Goal: Task Accomplishment & Management: Complete application form

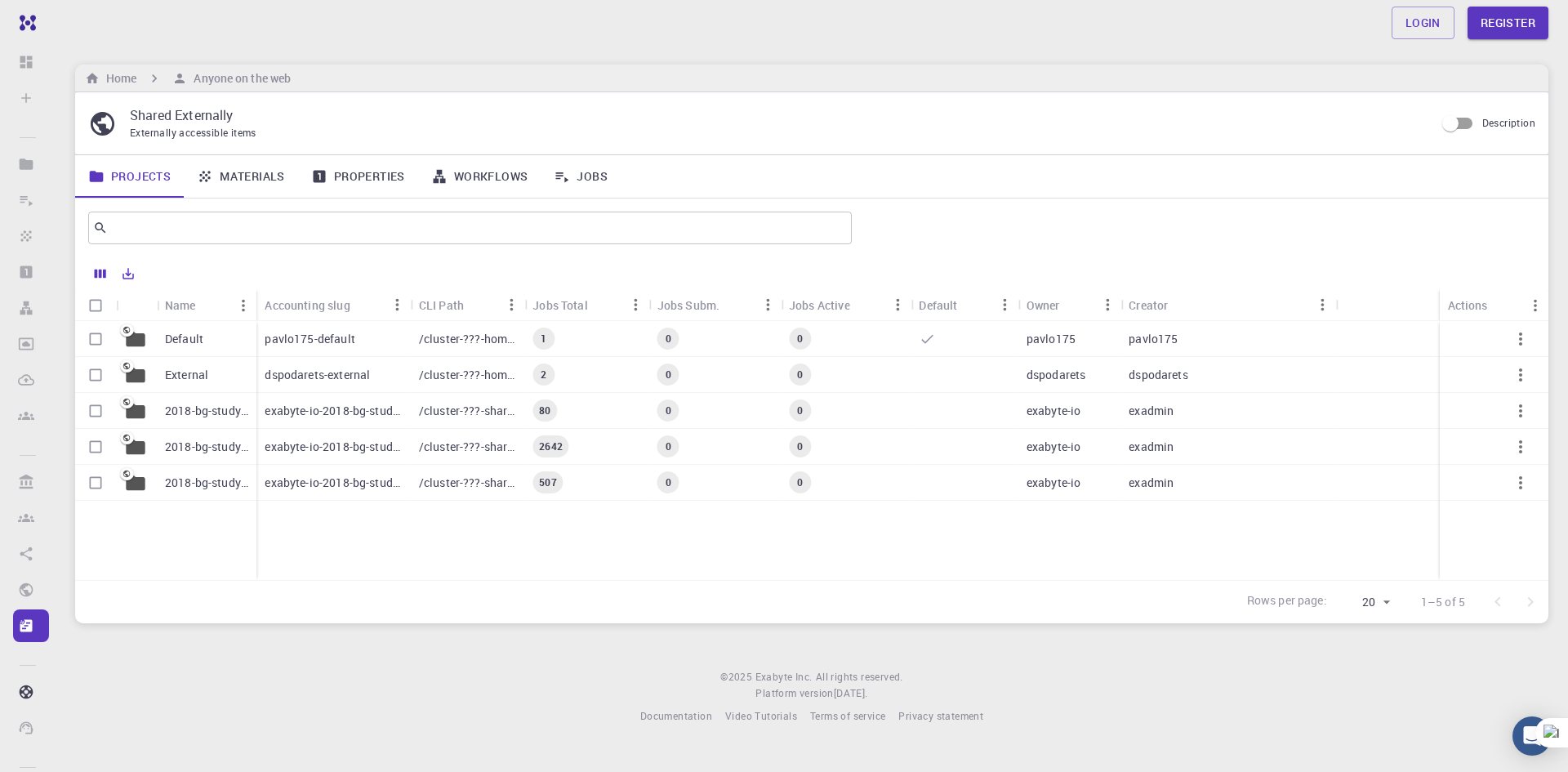
click at [463, 602] on div "Rows per page: 20 20 1–5 of 5" at bounding box center [812, 602] width 1473 height 44
click at [231, 668] on div "Login Register Home Anyone on the web Shared Externally Externally accessible i…" at bounding box center [811, 375] width 1512 height 751
click at [729, 112] on p "Shared Externally" at bounding box center [776, 115] width 1292 height 20
drag, startPoint x: 251, startPoint y: 129, endPoint x: 188, endPoint y: 140, distance: 64.0
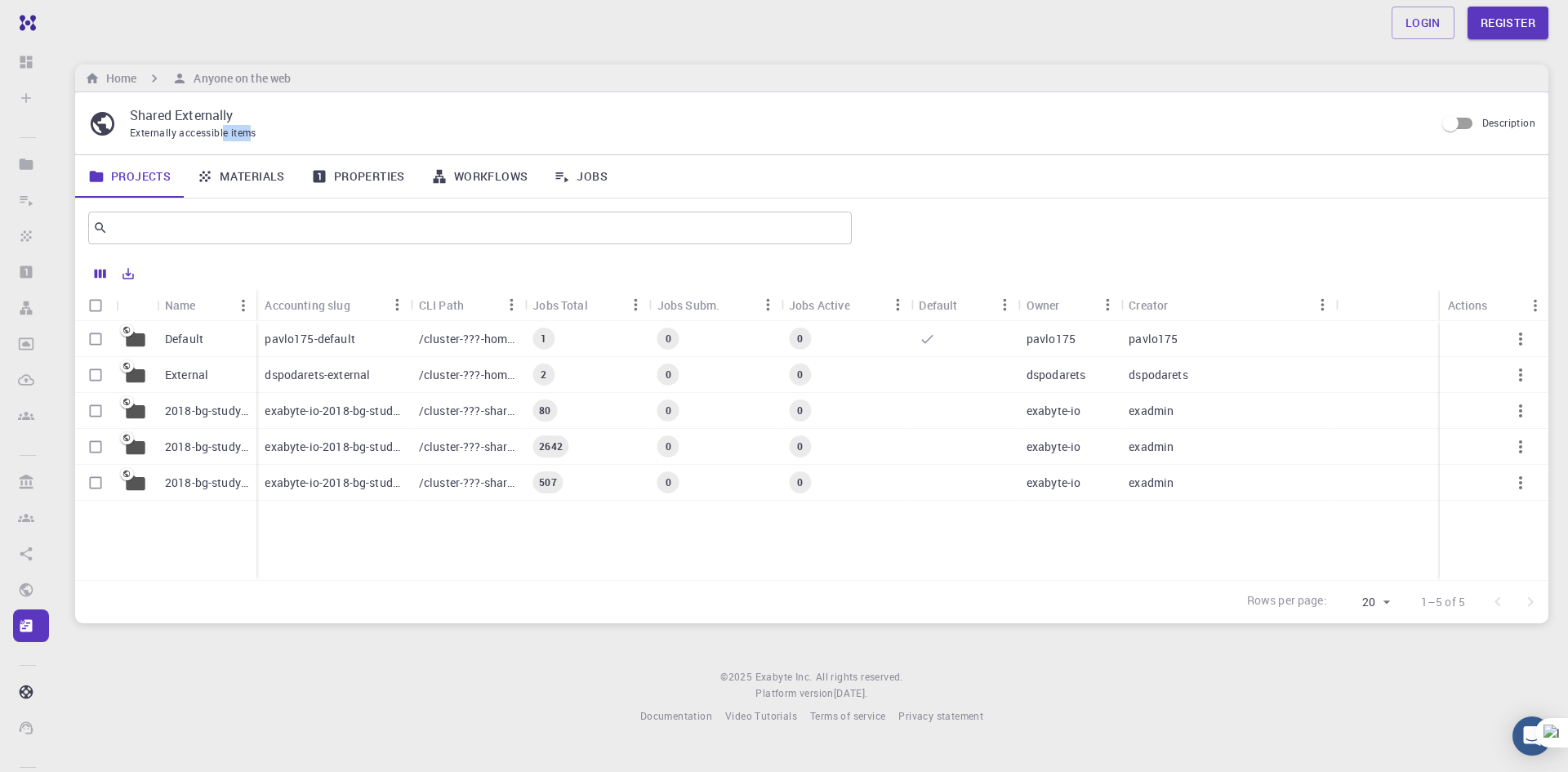
click at [225, 135] on span "Externally accessible items" at bounding box center [194, 132] width 127 height 13
click at [221, 137] on span "Externally accessible items" at bounding box center [194, 132] width 127 height 13
click at [243, 353] on div "Default" at bounding box center [207, 339] width 100 height 36
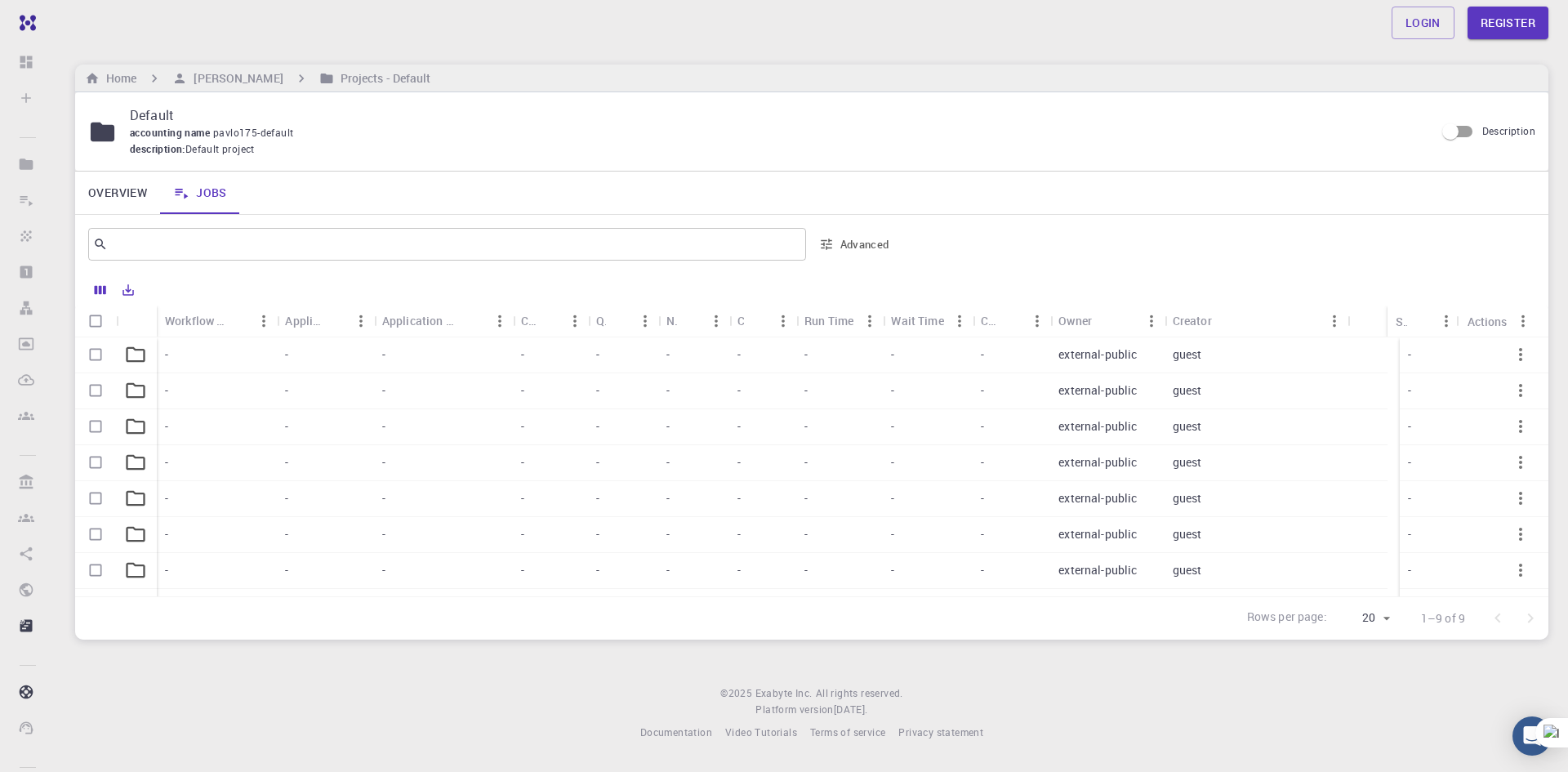
click at [352, 362] on div "-" at bounding box center [325, 355] width 96 height 36
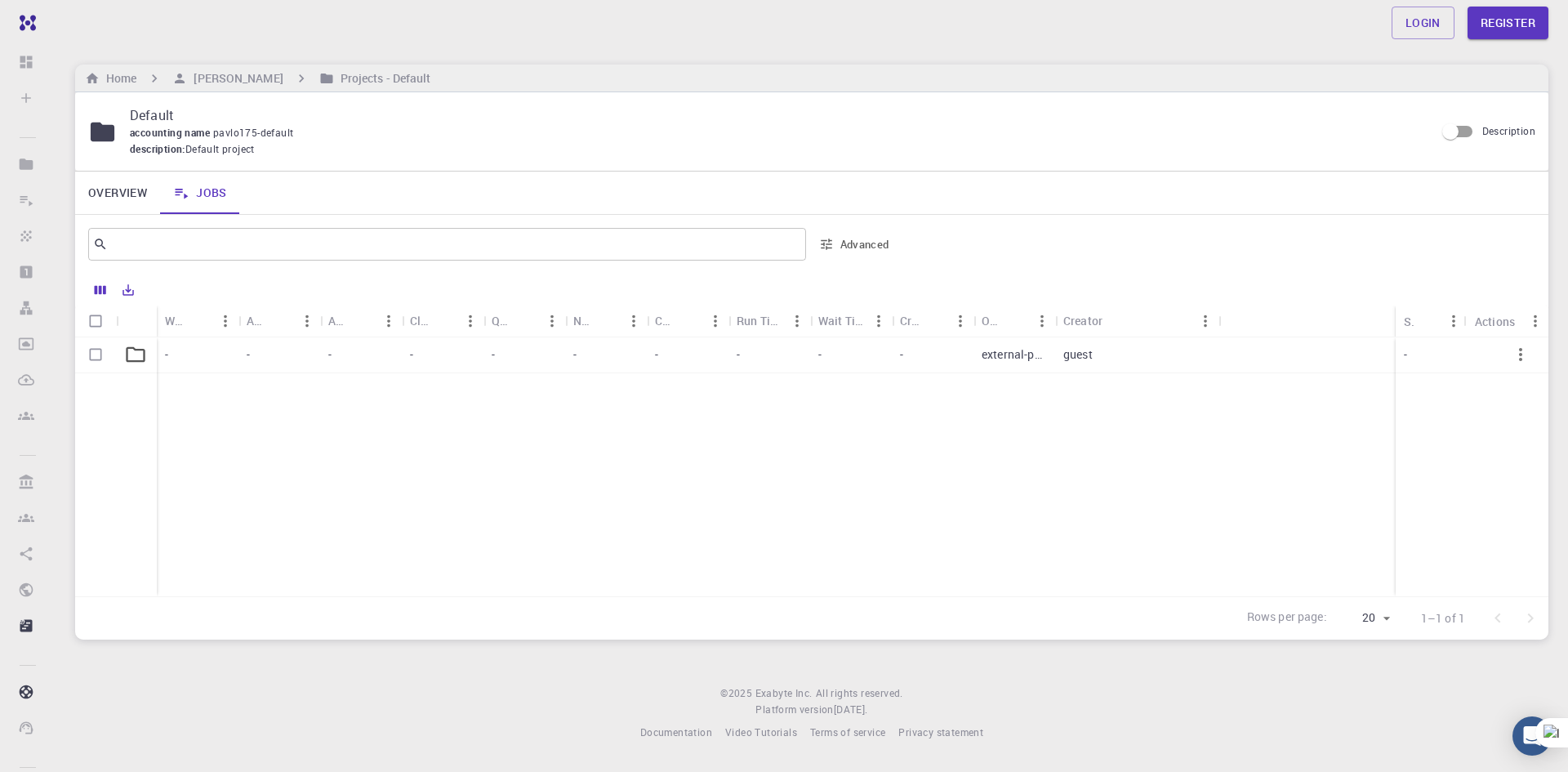
click at [355, 362] on div "-" at bounding box center [361, 355] width 82 height 36
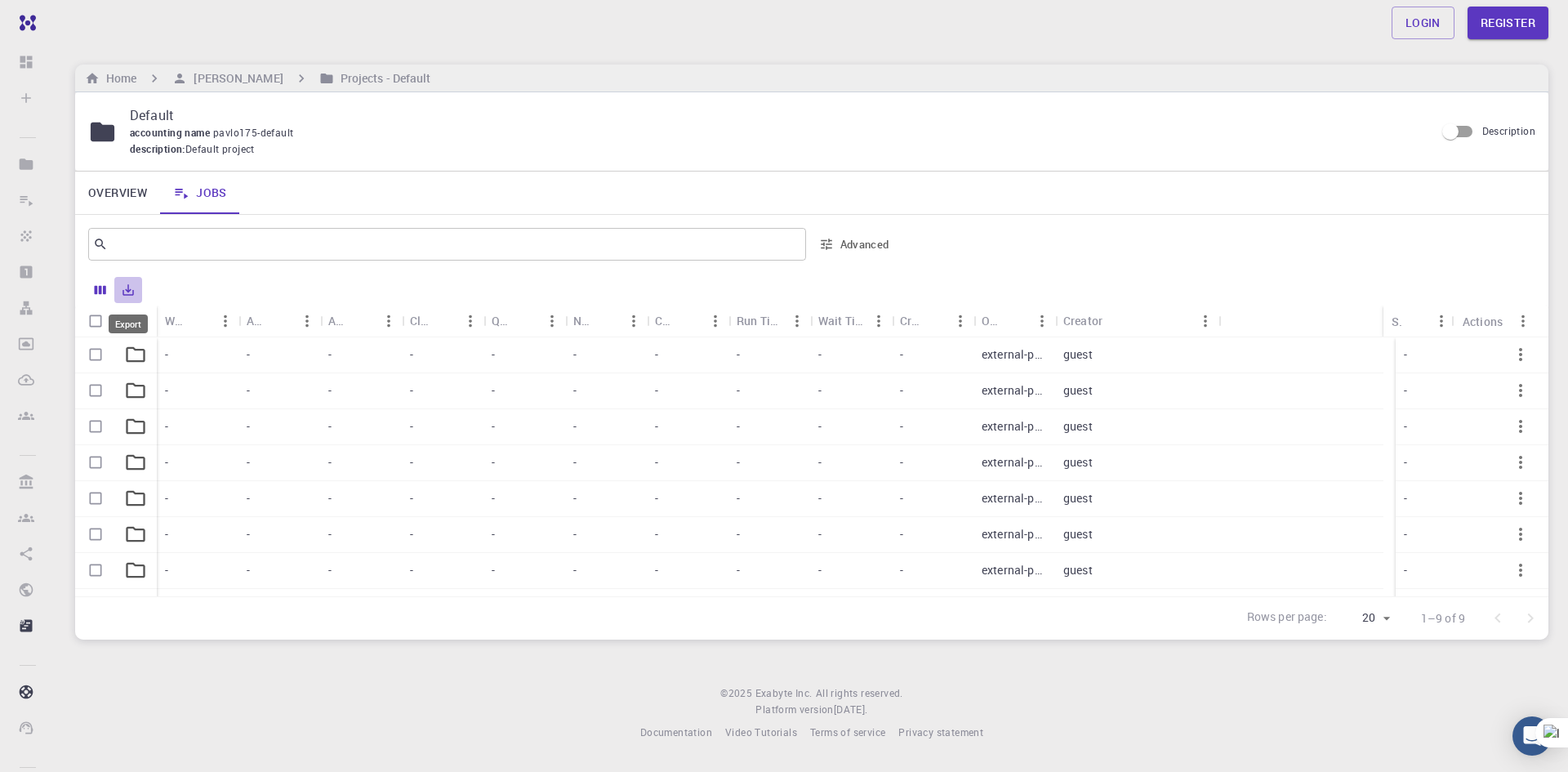
click at [134, 293] on icon "Export" at bounding box center [128, 290] width 12 height 12
click at [184, 370] on li "Print" at bounding box center [184, 383] width 139 height 29
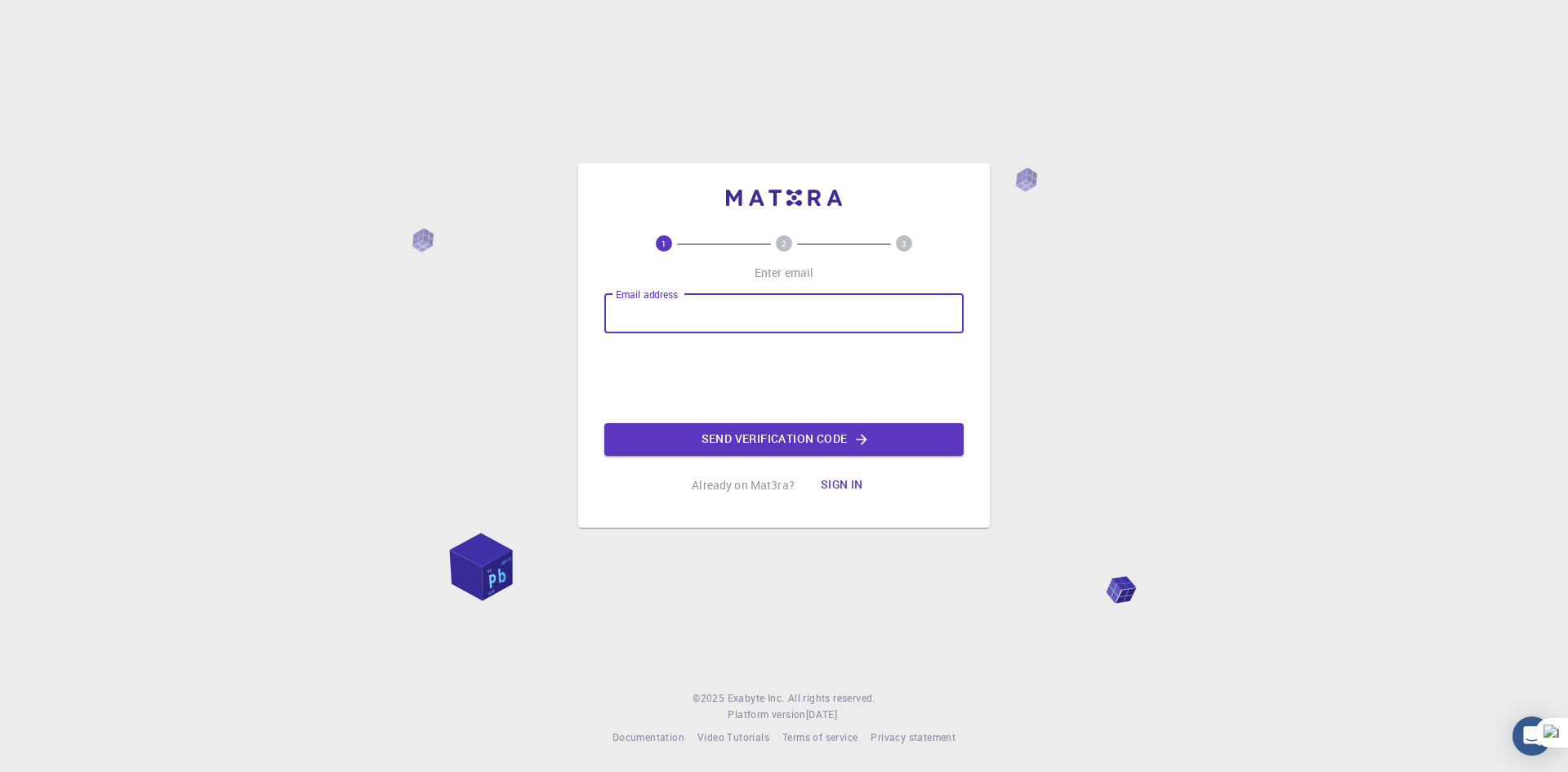
click at [667, 320] on input "Email address" at bounding box center [783, 314] width 359 height 39
type input "hammamh678@gmail.com"
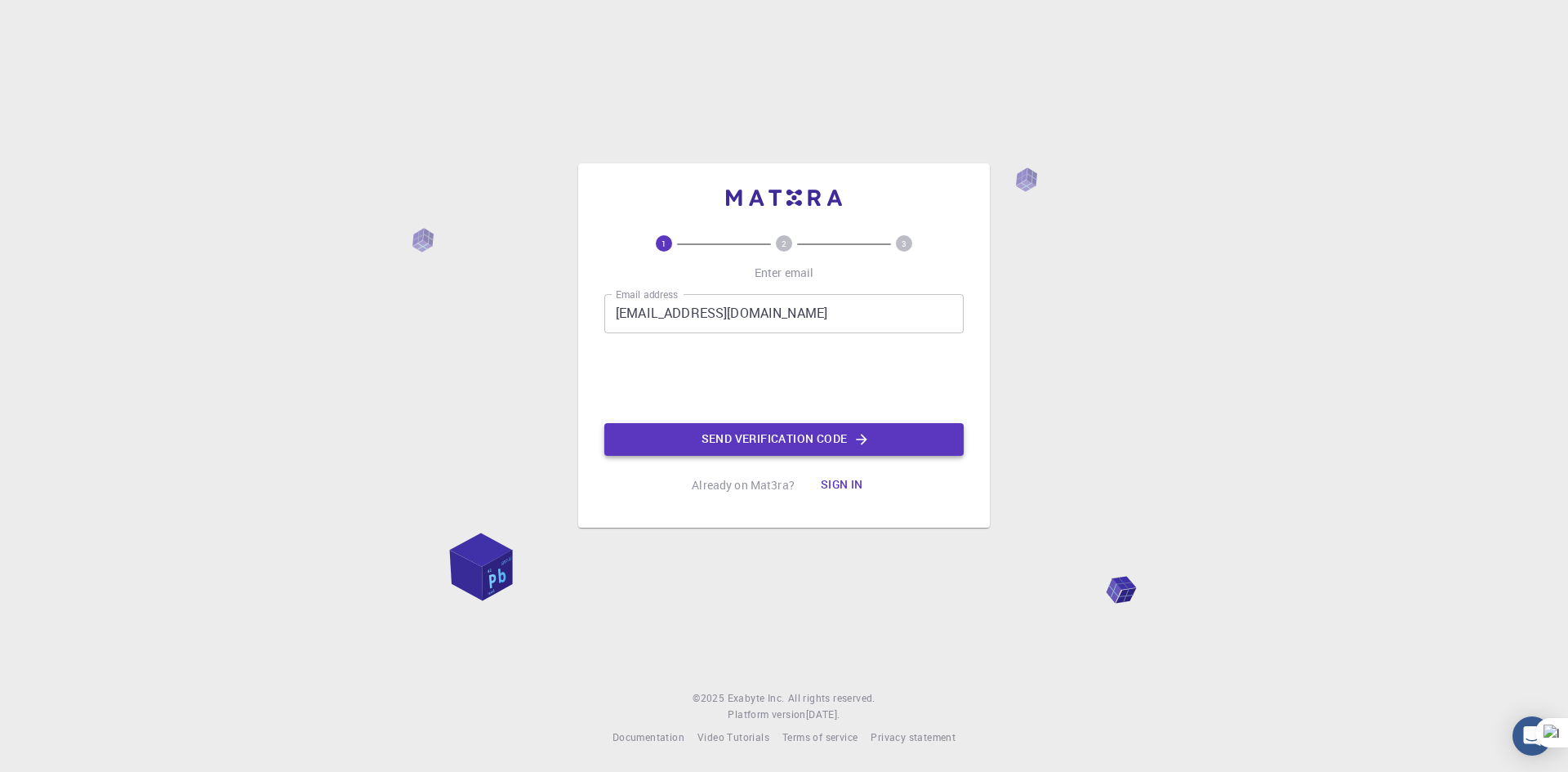
click at [850, 434] on button "Send verification code" at bounding box center [783, 439] width 359 height 33
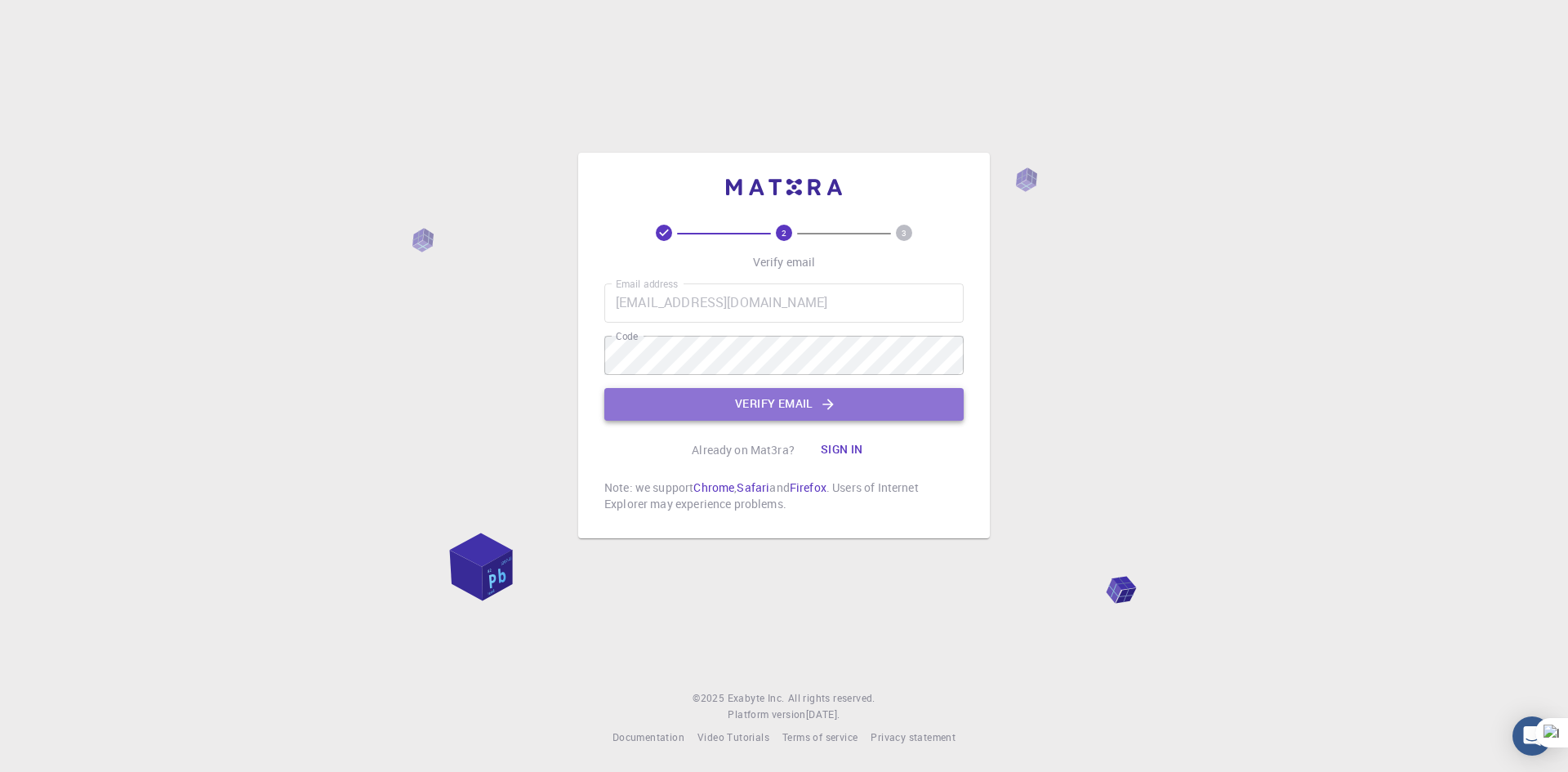
click at [807, 404] on button "Verify email" at bounding box center [783, 404] width 359 height 33
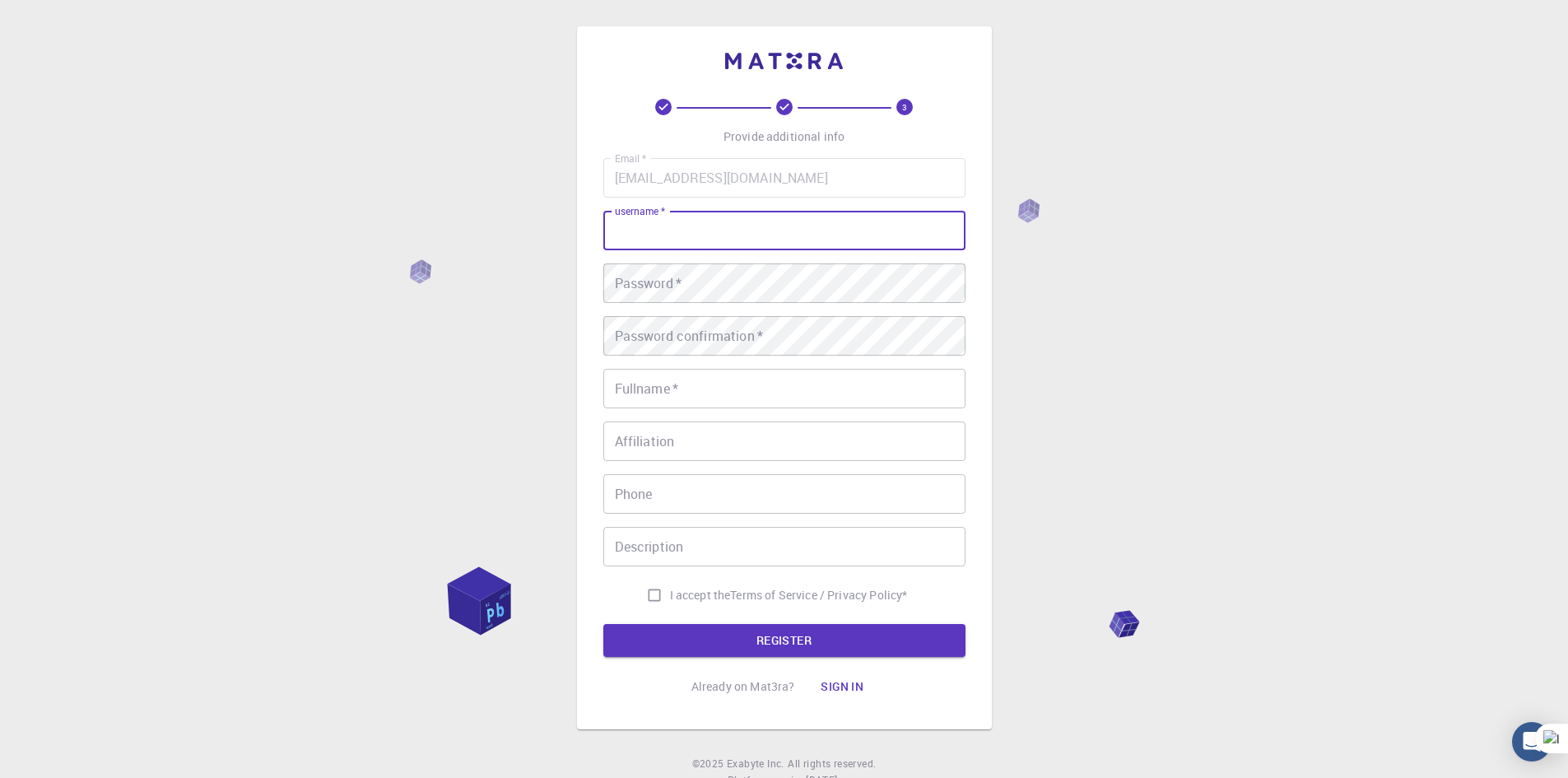
click at [735, 240] on input "username   *" at bounding box center [784, 230] width 362 height 40
type input "hammam"
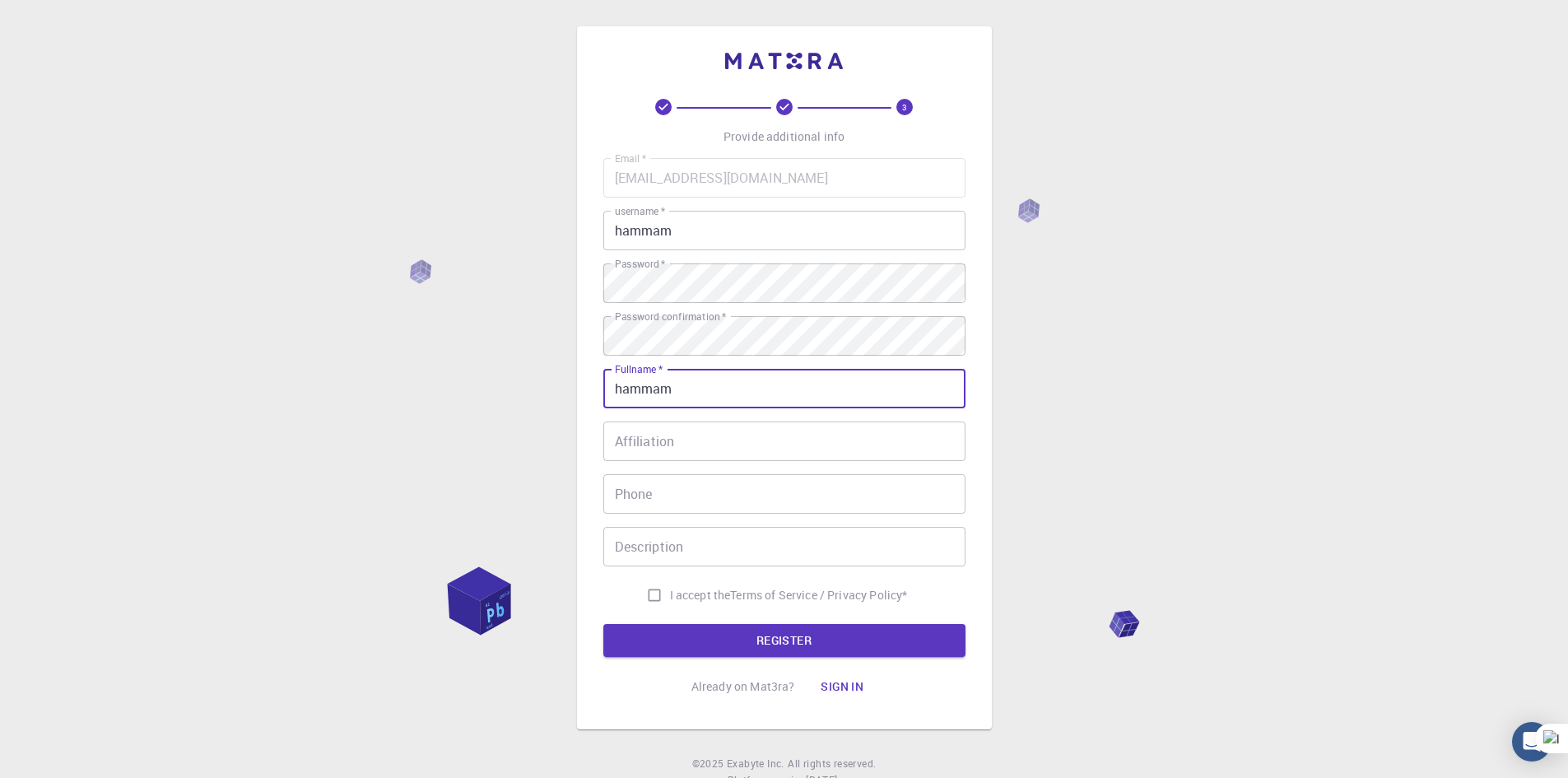
type input "hammam"
click at [619, 439] on input "Affiliation" at bounding box center [784, 442] width 362 height 40
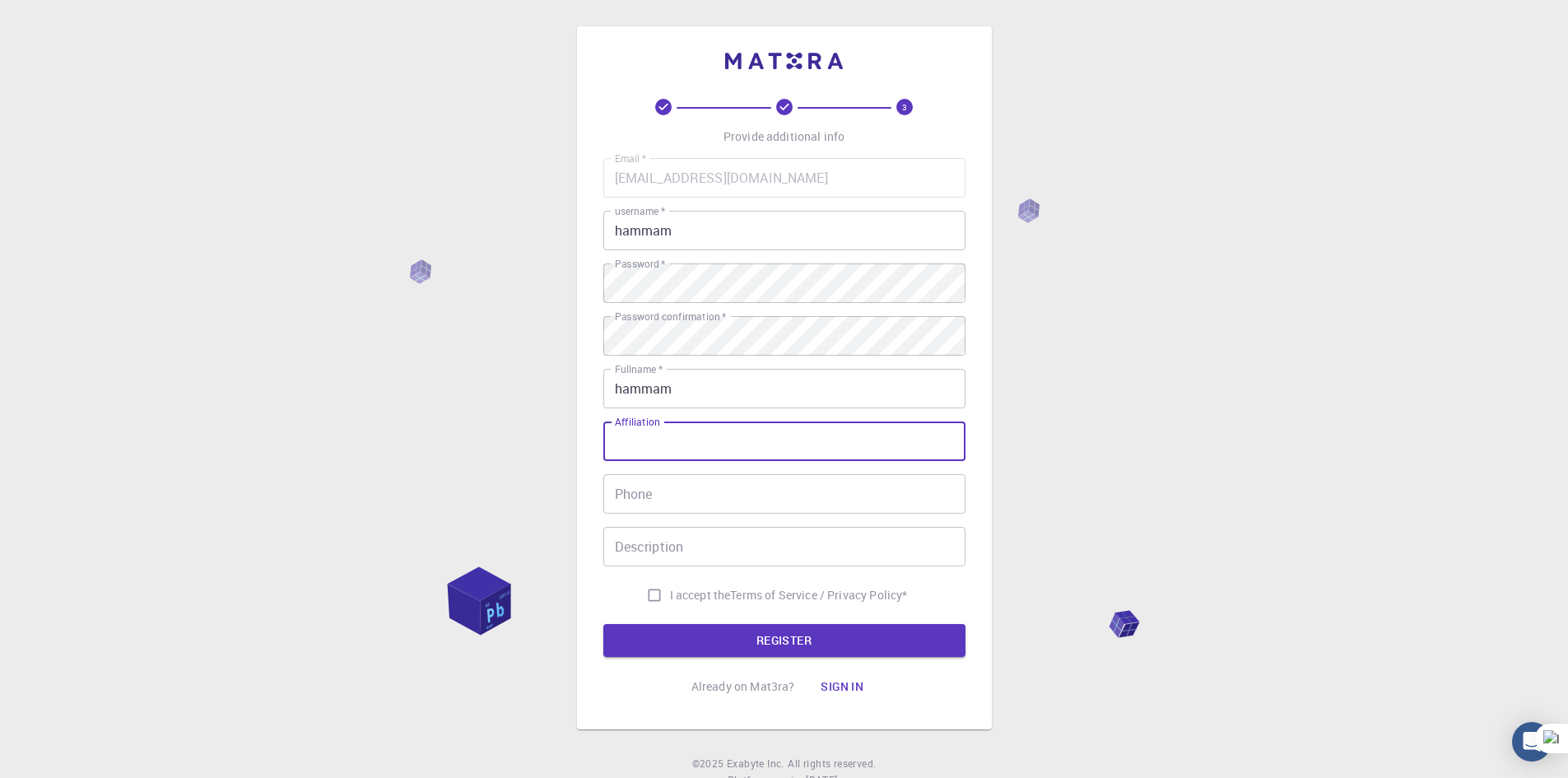
click at [665, 493] on input "Phone" at bounding box center [784, 494] width 362 height 40
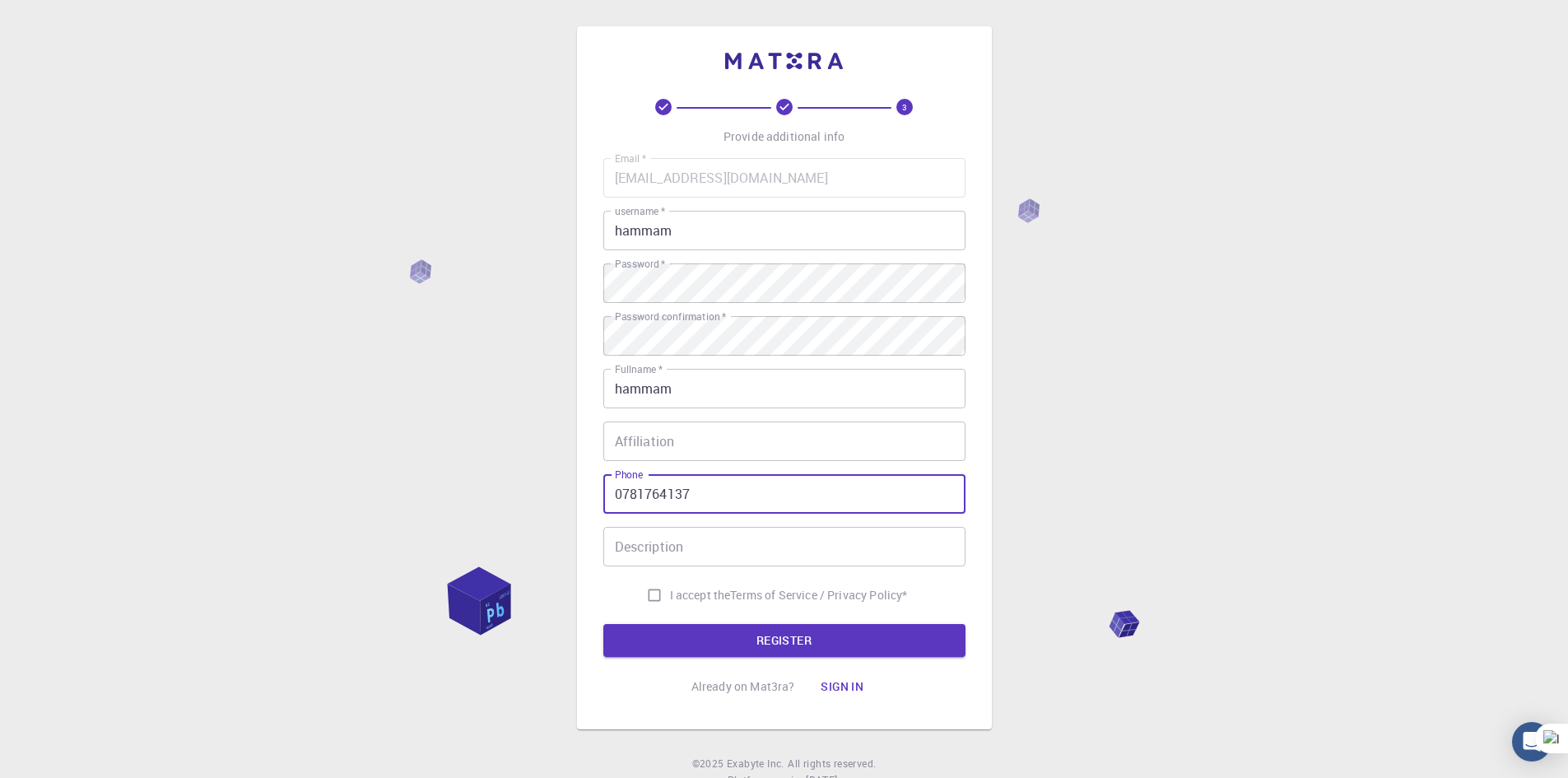
type input "0781764137"
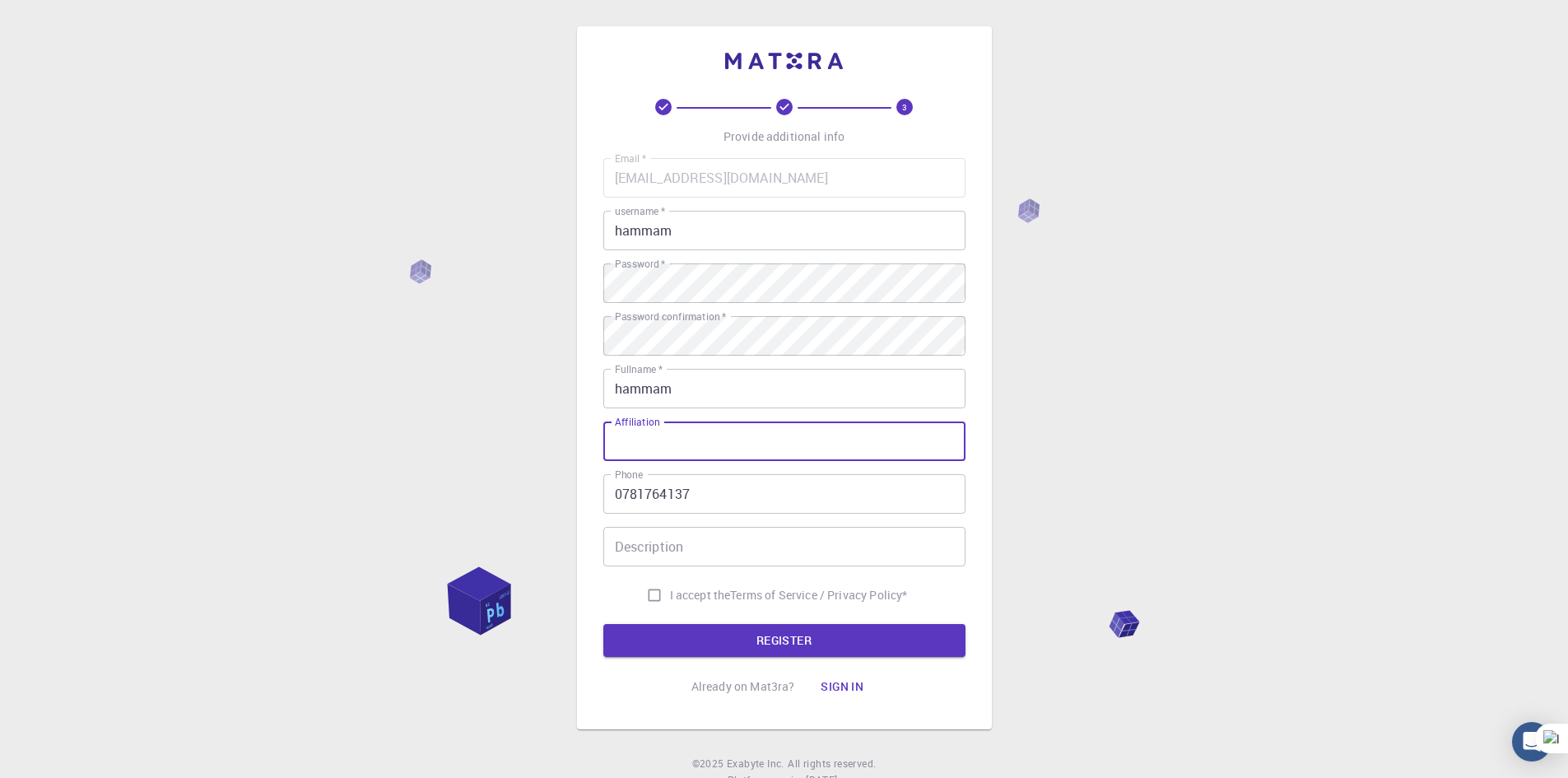
click at [839, 449] on input "Affiliation" at bounding box center [784, 442] width 362 height 40
type input "hammam"
click at [673, 534] on input "Description" at bounding box center [784, 547] width 362 height 40
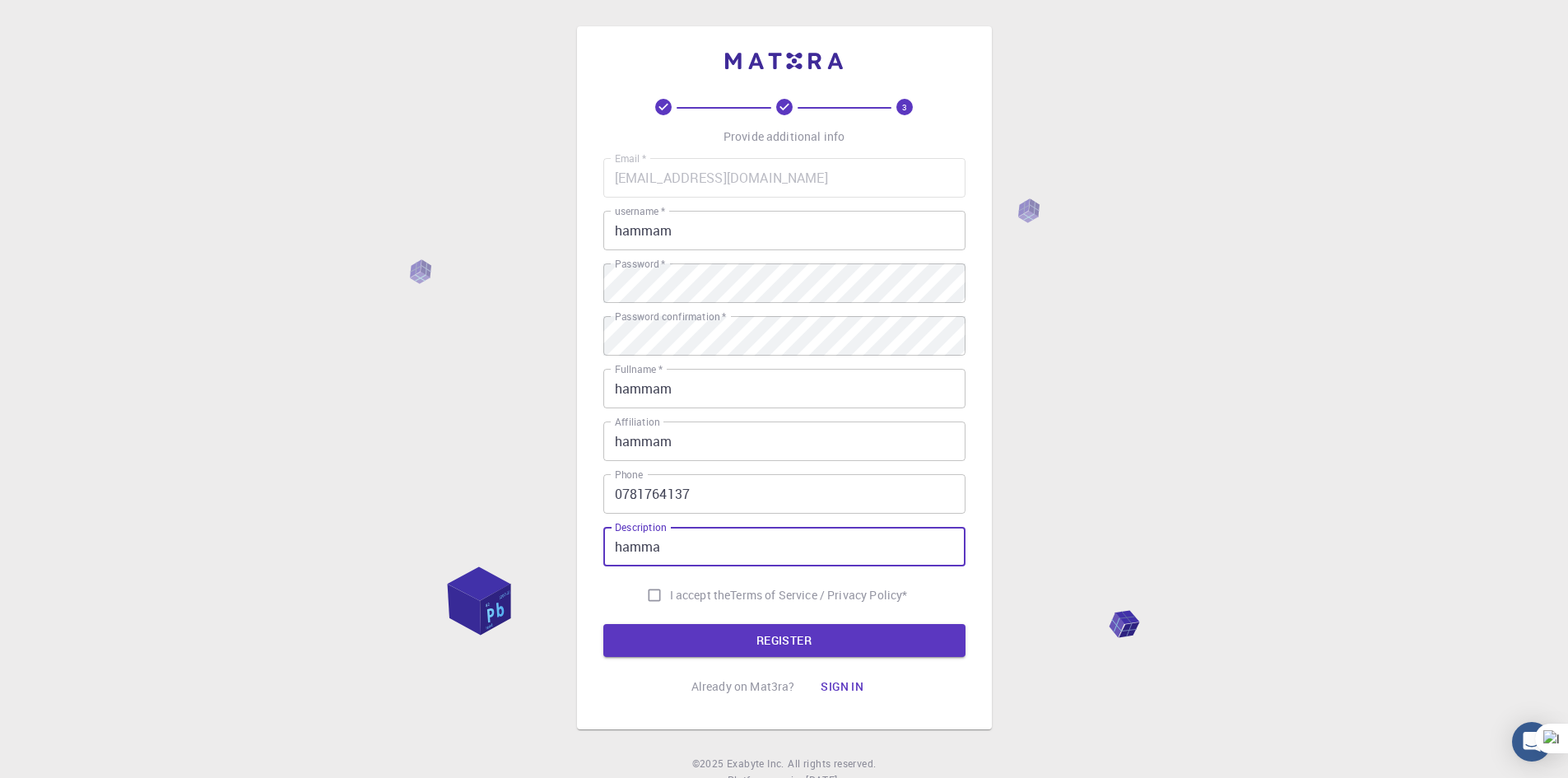
type input "hamma"
click at [704, 597] on span "I accept the" at bounding box center [700, 595] width 61 height 16
click at [670, 597] on input "I accept the Terms of Service / Privacy Policy *" at bounding box center [654, 595] width 31 height 31
checkbox input "true"
drag, startPoint x: 703, startPoint y: 613, endPoint x: 703, endPoint y: 622, distance: 9.0
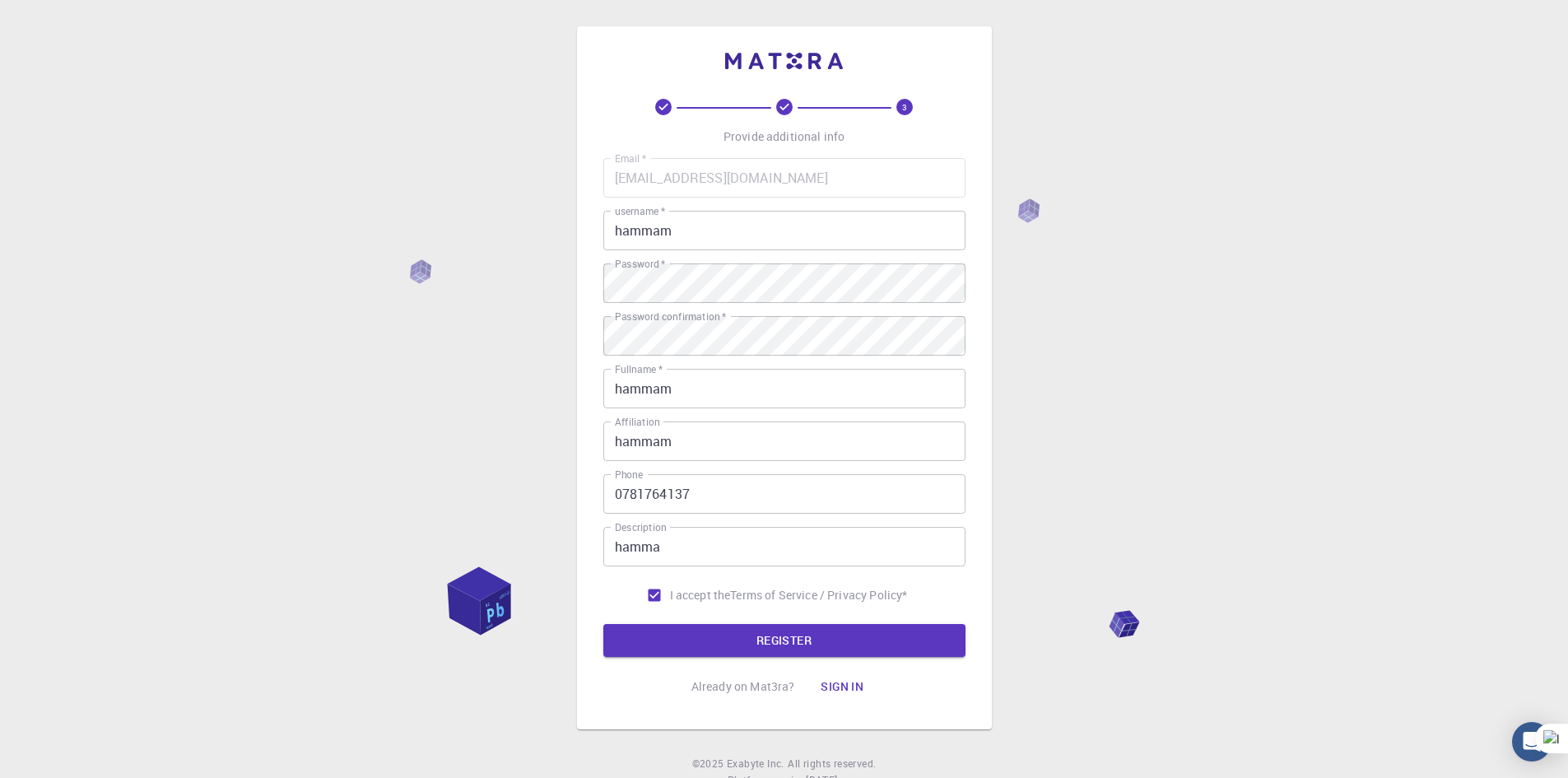
click at [703, 615] on form "Email   * hammamh678@gmail.com Email   * username   * hammam username   * Passw…" at bounding box center [784, 407] width 362 height 499
click at [703, 617] on form "Email   * hammamh678@gmail.com Email   * username   * hammam username   * Passw…" at bounding box center [784, 407] width 362 height 499
click at [703, 625] on button "REGISTER" at bounding box center [784, 640] width 362 height 33
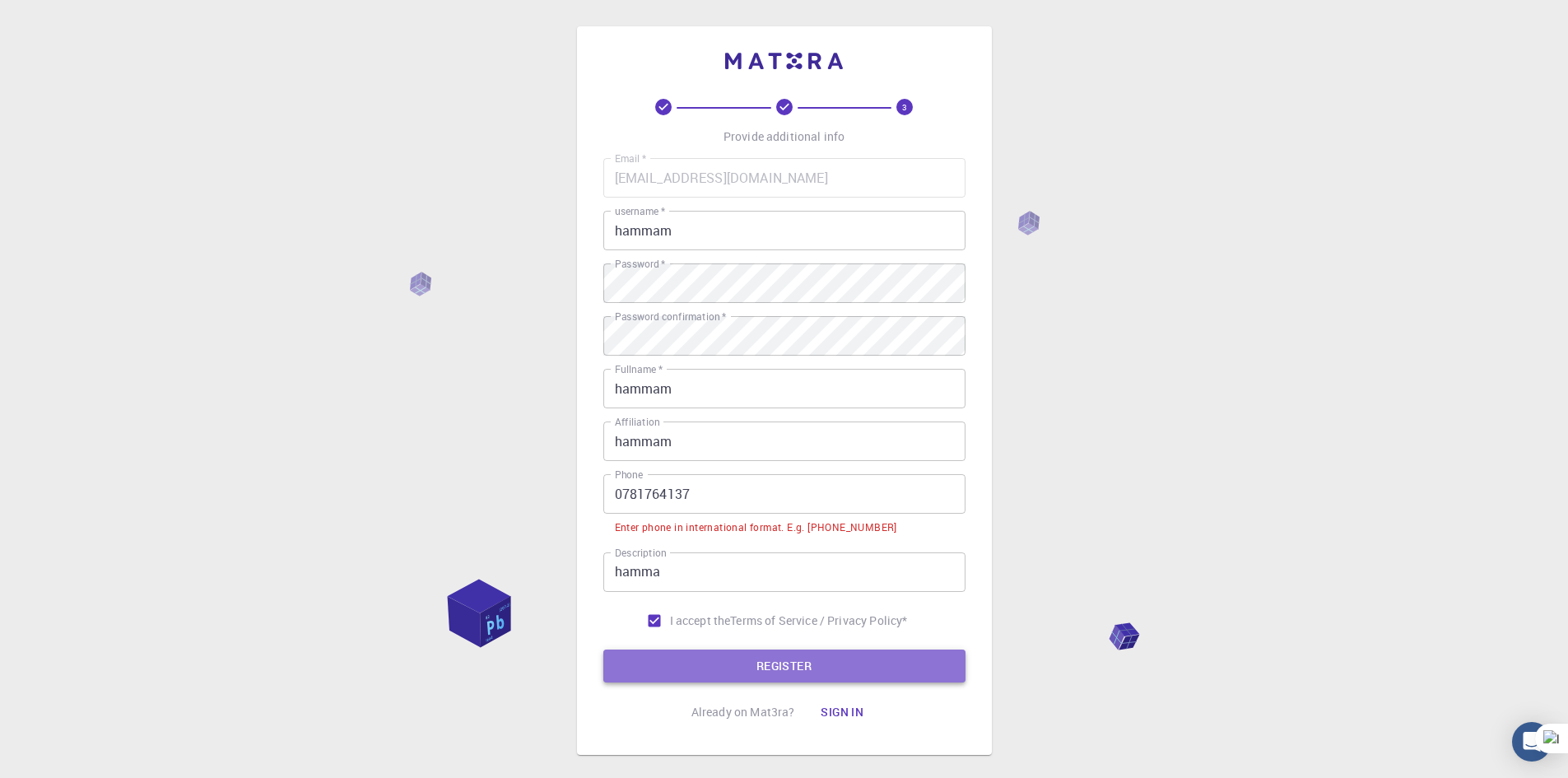
click at [716, 649] on button "REGISTER" at bounding box center [784, 666] width 362 height 33
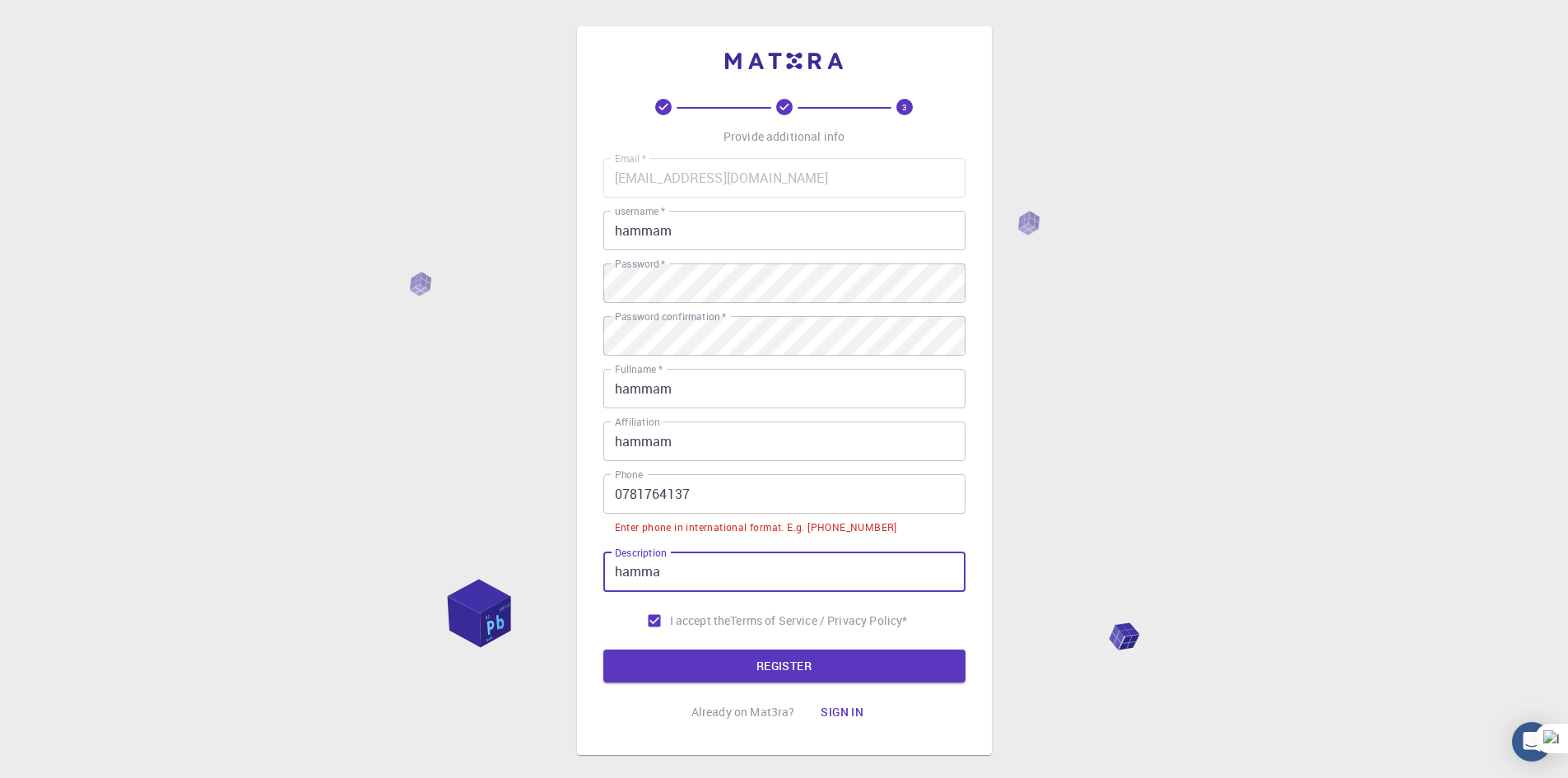
click at [742, 577] on input "hamma" at bounding box center [784, 572] width 362 height 40
click at [735, 574] on input "hamma" at bounding box center [784, 572] width 362 height 40
drag, startPoint x: 874, startPoint y: 531, endPoint x: 828, endPoint y: 534, distance: 46.1
click at [822, 531] on div "Enter phone in international format. E.g. +12345678901" at bounding box center [756, 528] width 282 height 16
click at [904, 534] on li "Enter phone in international format. E.g. +12345678901" at bounding box center [784, 526] width 362 height 25
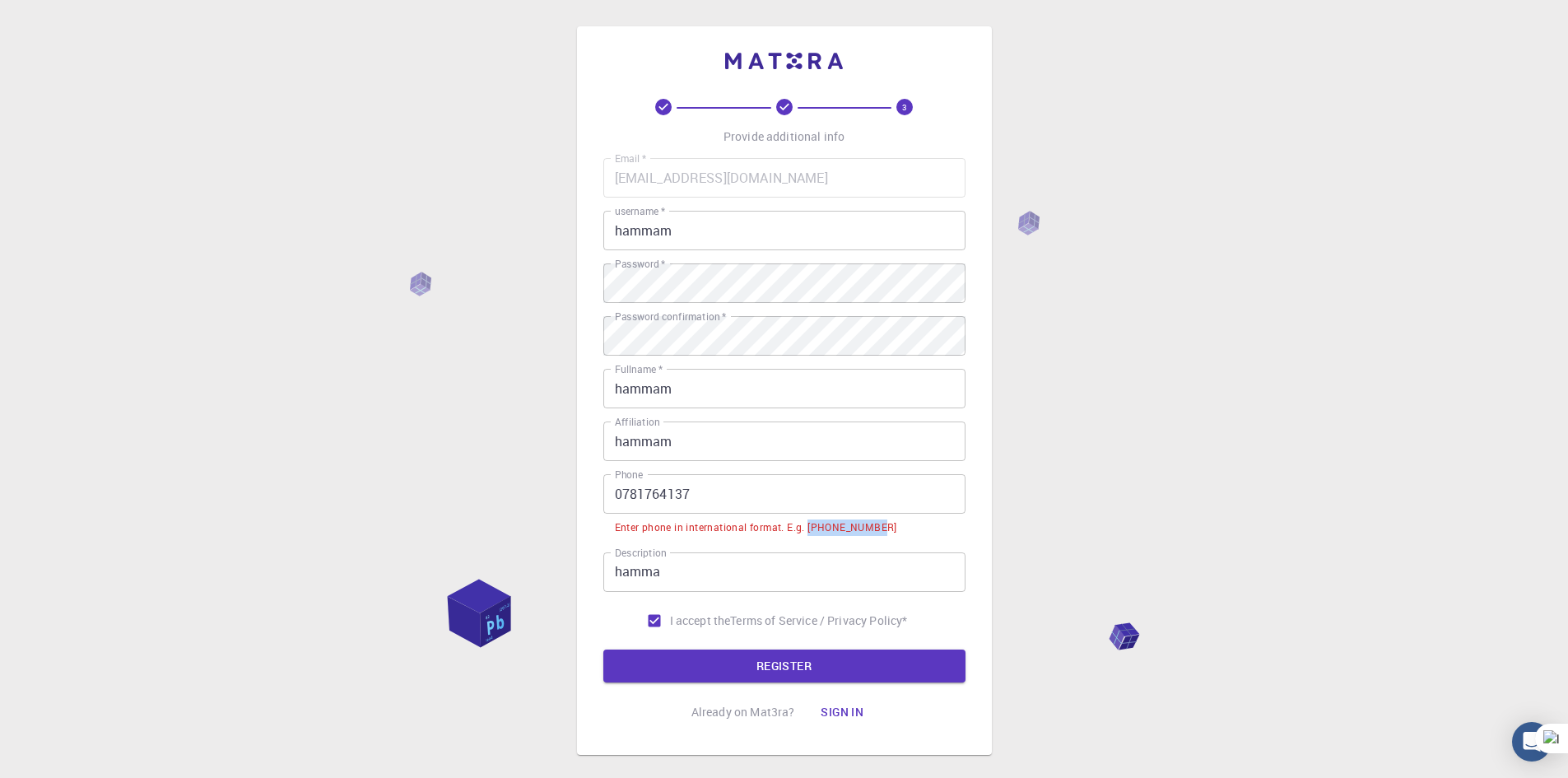
drag, startPoint x: 888, startPoint y: 525, endPoint x: 810, endPoint y: 520, distance: 78.2
click at [810, 520] on li "Enter phone in international format. E.g. +12345678901" at bounding box center [784, 526] width 362 height 25
click at [846, 507] on button at bounding box center [847, 499] width 22 height 22
click at [813, 498] on input "0781764137" at bounding box center [784, 494] width 362 height 40
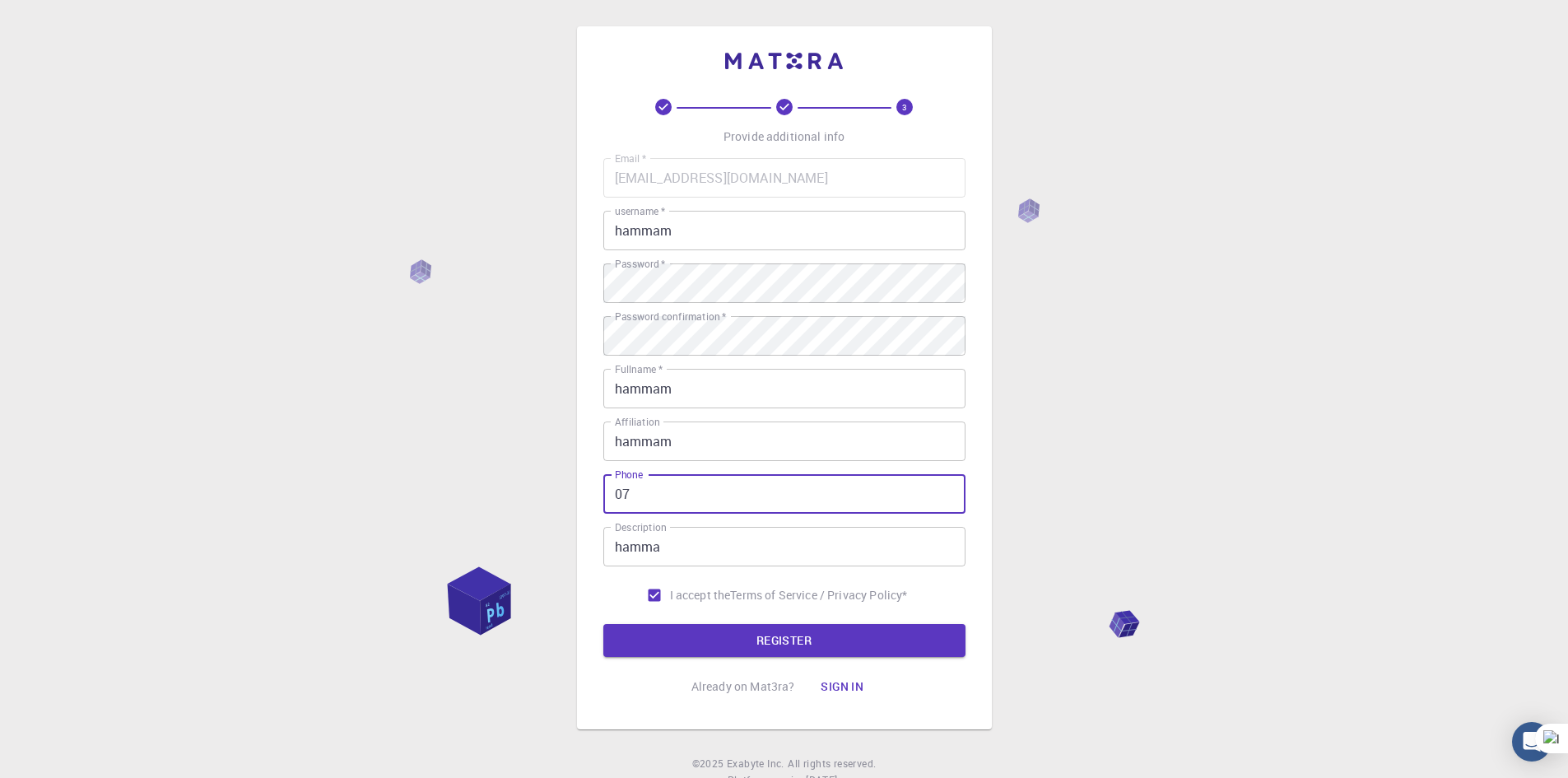
type input "0"
type input "é"
type input ")"
type input "°"
click at [603, 624] on button "REGISTER" at bounding box center [784, 640] width 362 height 33
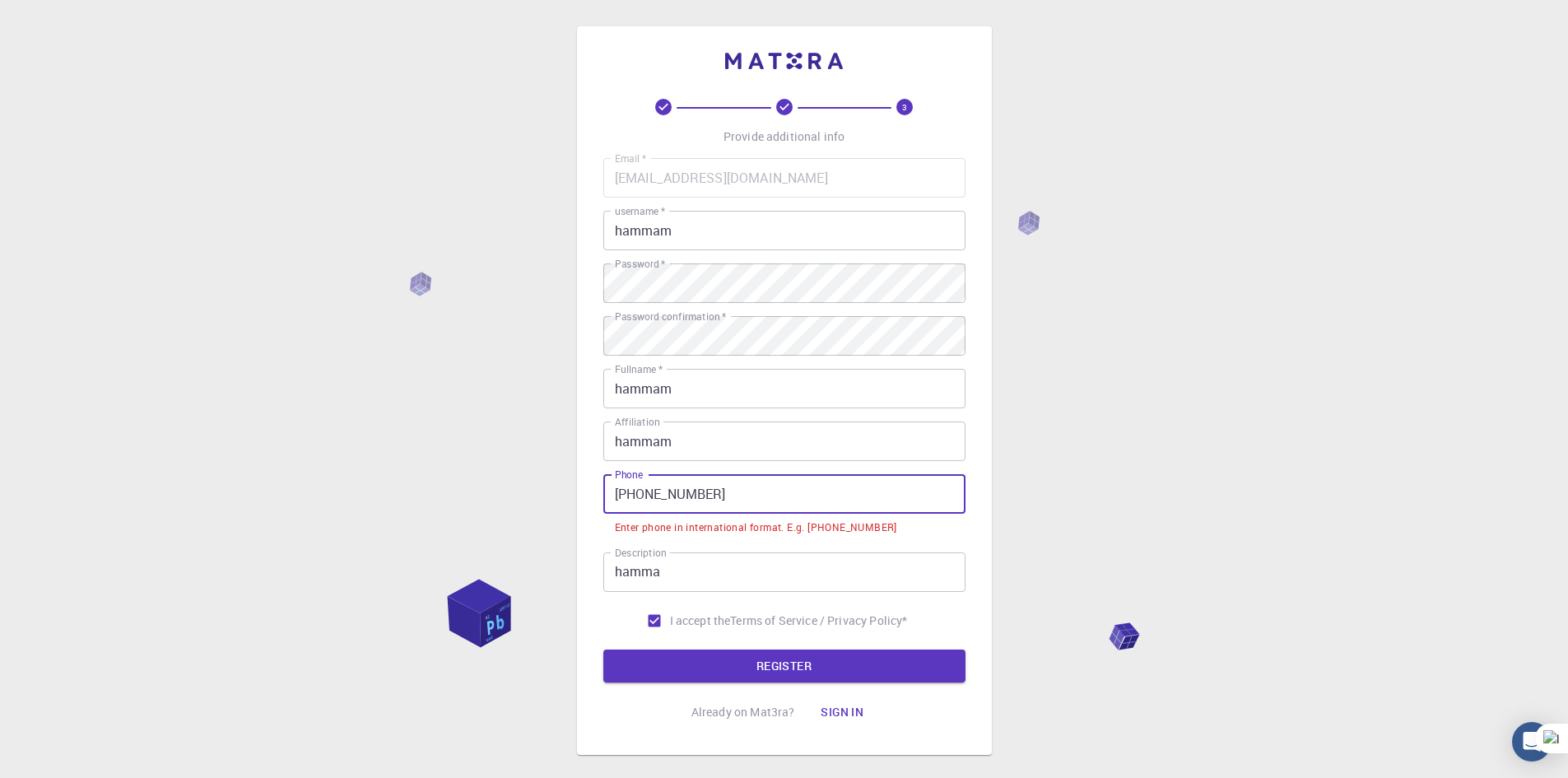
click at [646, 496] on input "+212 781764137" at bounding box center [784, 494] width 362 height 40
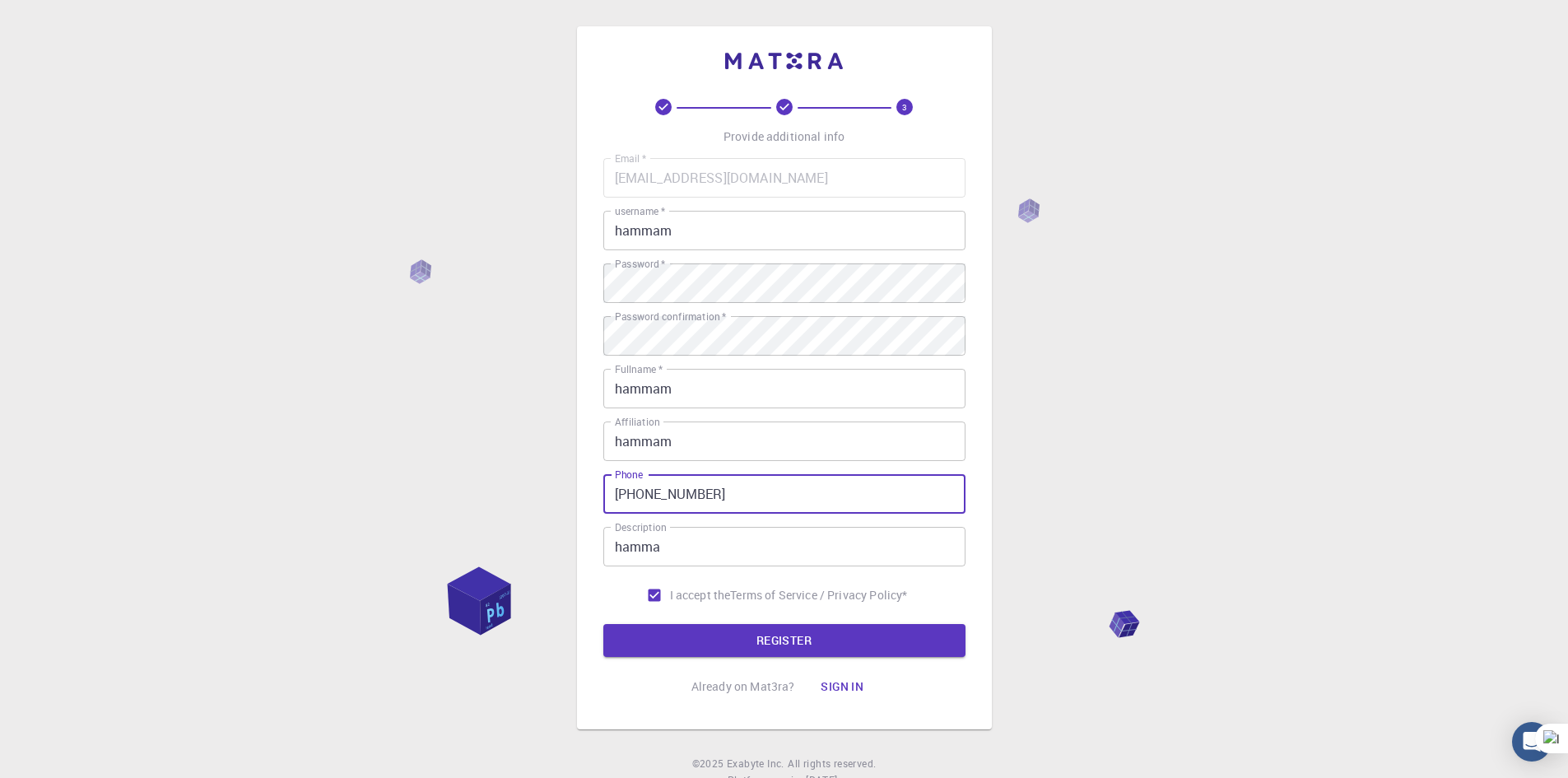
click at [646, 495] on input "+212 781764137" at bounding box center [784, 494] width 362 height 40
click at [648, 489] on input "+212 781764137" at bounding box center [784, 494] width 362 height 40
type input "+212781764137"
click at [603, 624] on button "REGISTER" at bounding box center [784, 640] width 362 height 33
click at [820, 653] on button "REGISTER" at bounding box center [784, 640] width 362 height 33
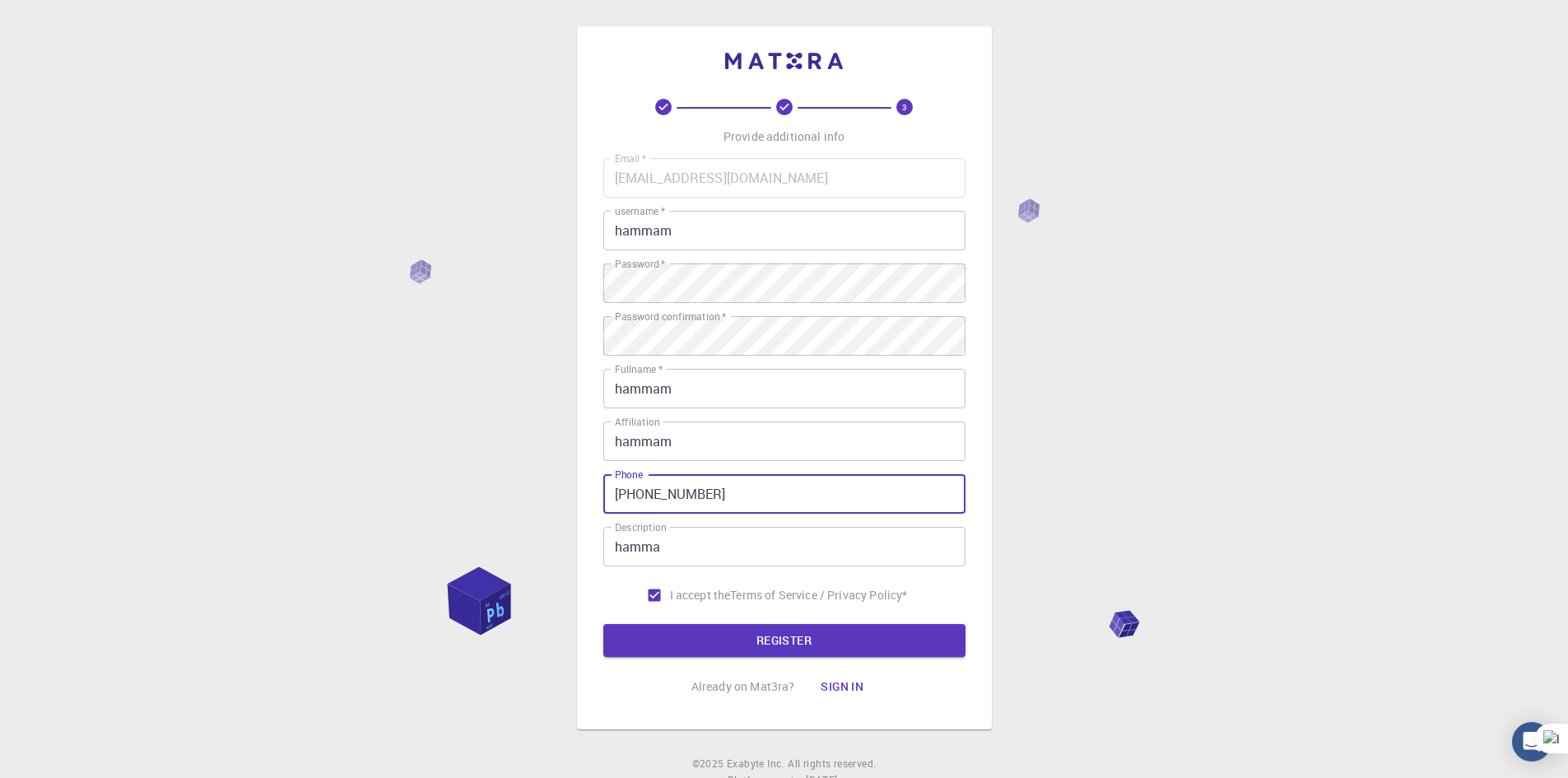
click at [820, 653] on form "Email   * hammamh678@gmail.com Email   * username   * hammam username   * Passw…" at bounding box center [784, 407] width 362 height 499
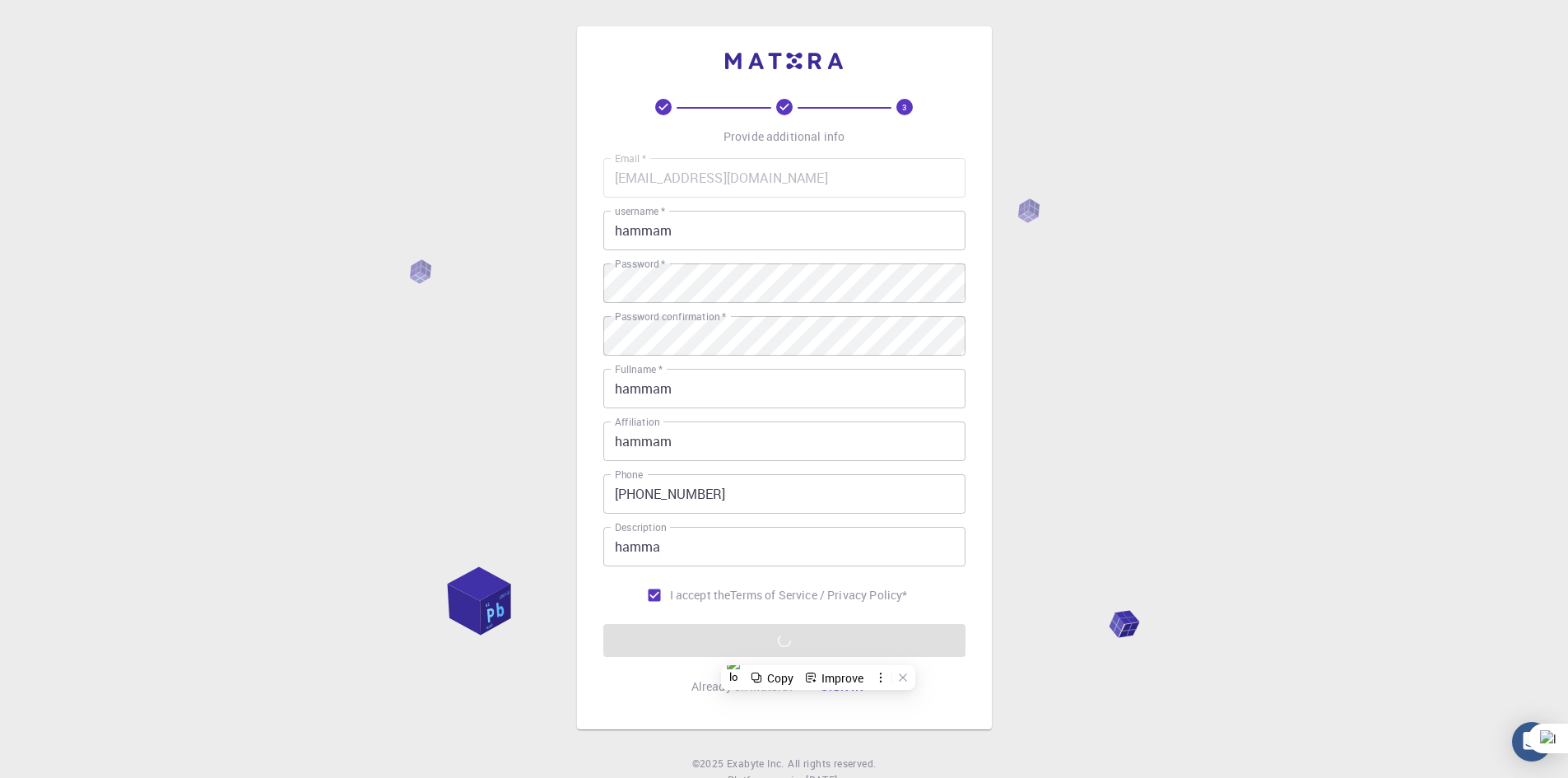
click at [1112, 541] on div "3 Provide additional info Email   * hammamh678@gmail.com Email   * username   *…" at bounding box center [784, 419] width 1568 height 838
drag, startPoint x: 988, startPoint y: 496, endPoint x: 1539, endPoint y: 372, distance: 564.8
click at [1544, 371] on div "3 Provide additional info Email   * hammamh678@gmail.com Email   * username   *…" at bounding box center [784, 419] width 1568 height 838
